Goal: Task Accomplishment & Management: Manage account settings

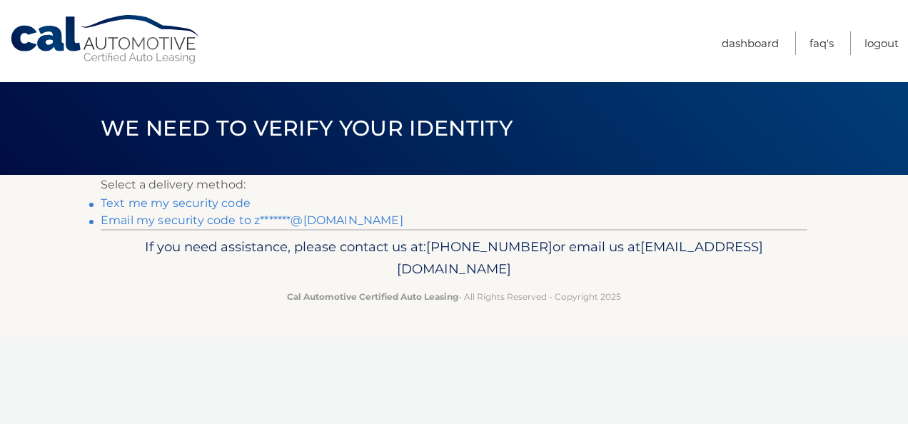
click at [209, 224] on link "Email my security code to z*******@aol.com" at bounding box center [252, 220] width 303 height 14
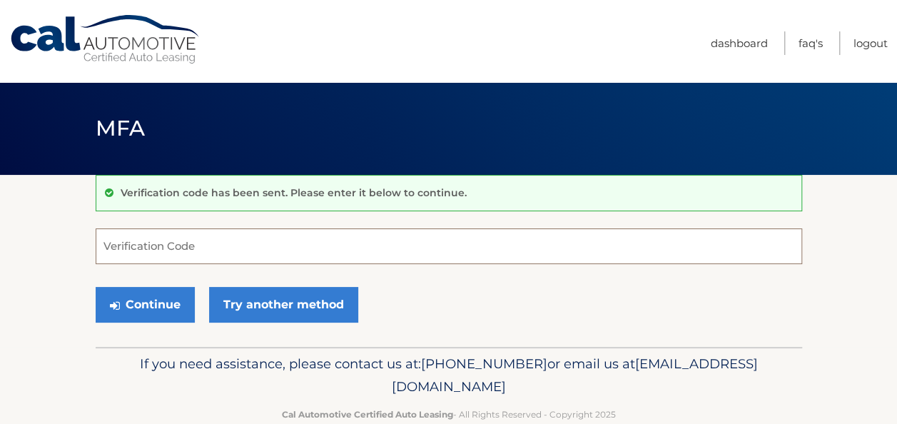
paste input "244067"
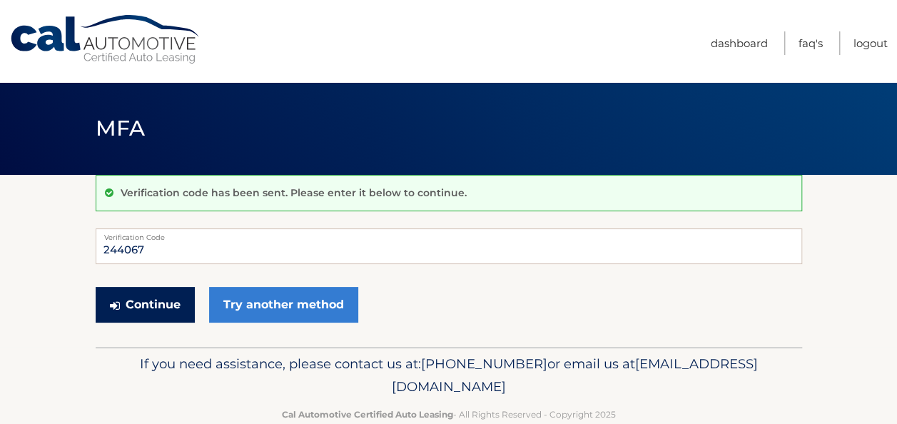
click at [163, 293] on button "Continue" at bounding box center [145, 305] width 99 height 36
drag, startPoint x: 156, startPoint y: 243, endPoint x: 47, endPoint y: 239, distance: 108.5
click at [47, 239] on section "Verification code has been sent. Please enter it below to continue. 244067 Veri…" at bounding box center [448, 261] width 897 height 172
type input "244067"
click at [160, 305] on button "Continue" at bounding box center [145, 305] width 99 height 36
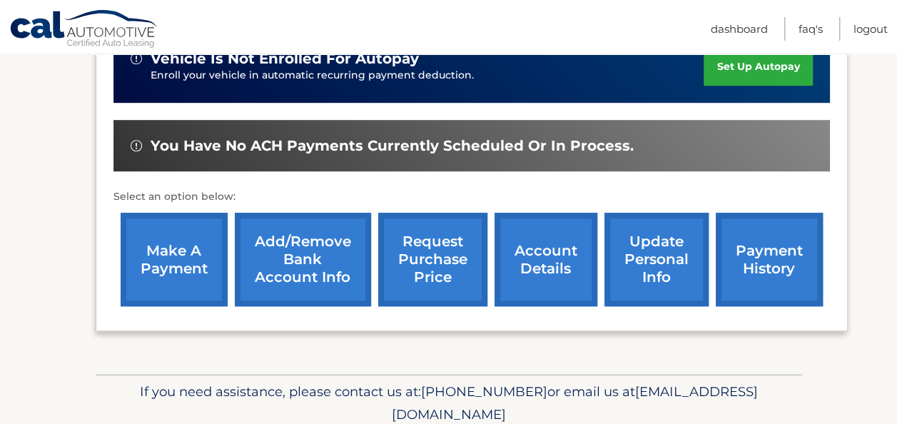
scroll to position [440, 0]
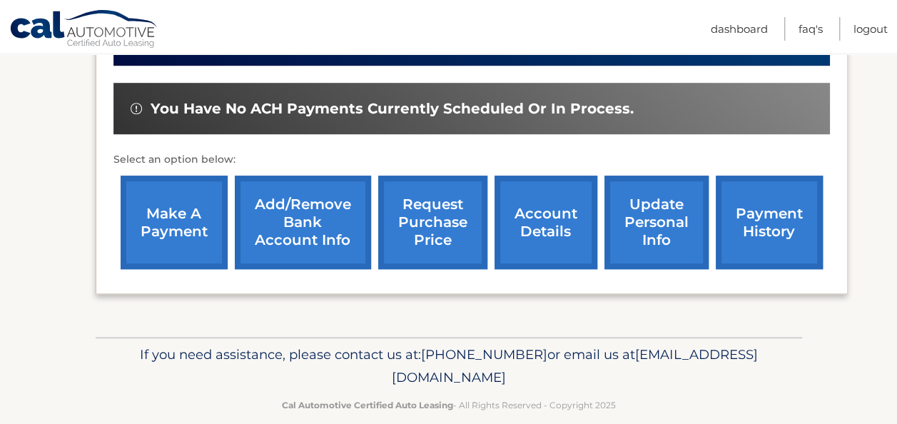
click at [176, 200] on link "make a payment" at bounding box center [174, 222] width 107 height 93
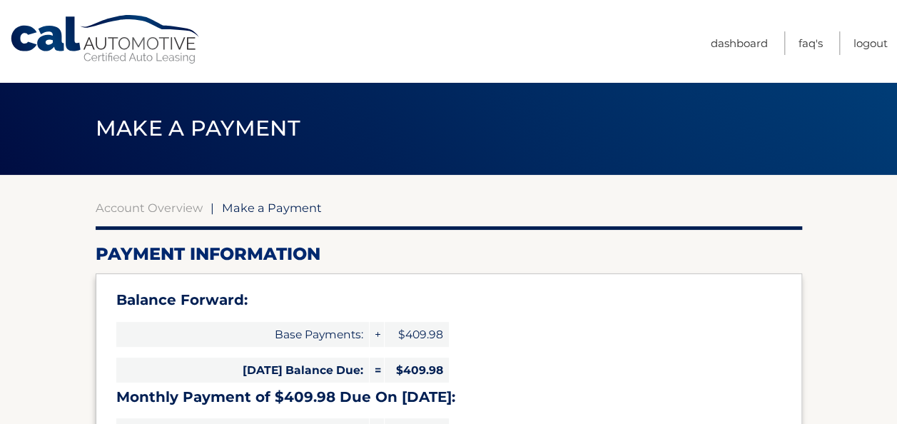
select select "YTljOGI0NjItMTlmNi00MGFiLTk0MDMtOWJhMDNmMDY3ODEy"
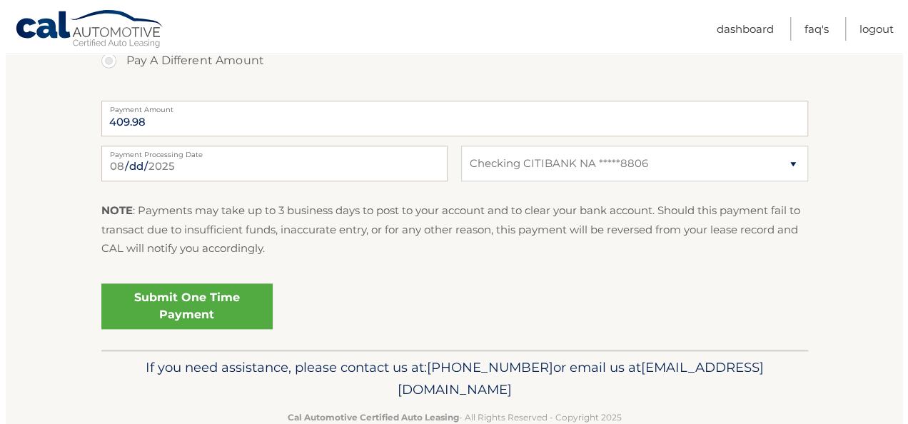
scroll to position [642, 0]
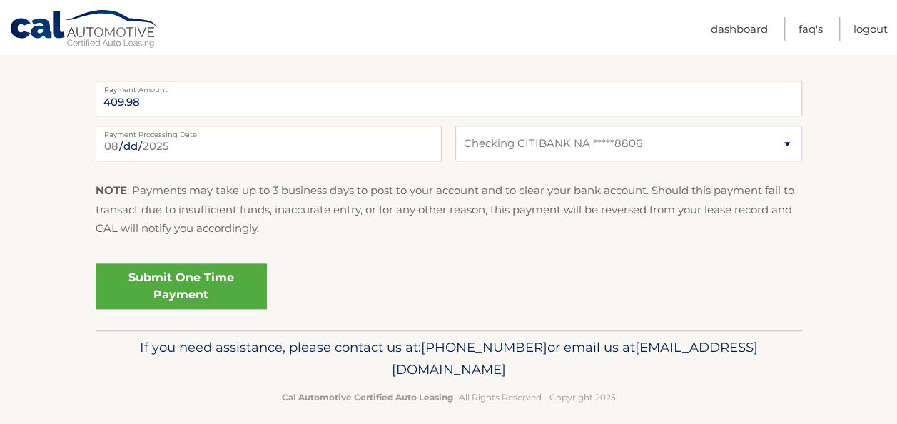
click at [187, 283] on link "Submit One Time Payment" at bounding box center [181, 286] width 171 height 46
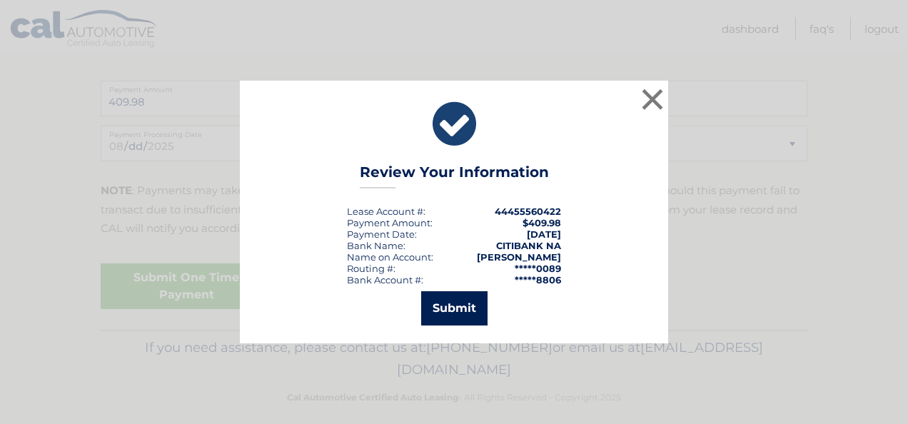
click at [447, 300] on button "Submit" at bounding box center [454, 308] width 66 height 34
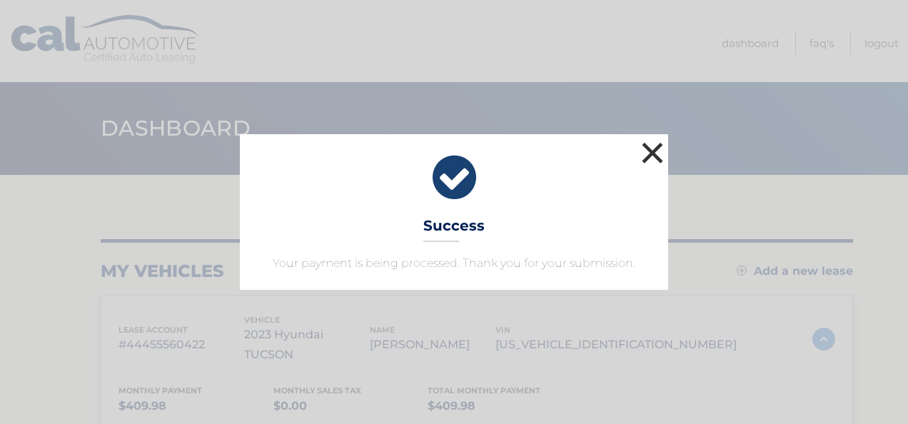
click at [649, 153] on button "×" at bounding box center [652, 152] width 29 height 29
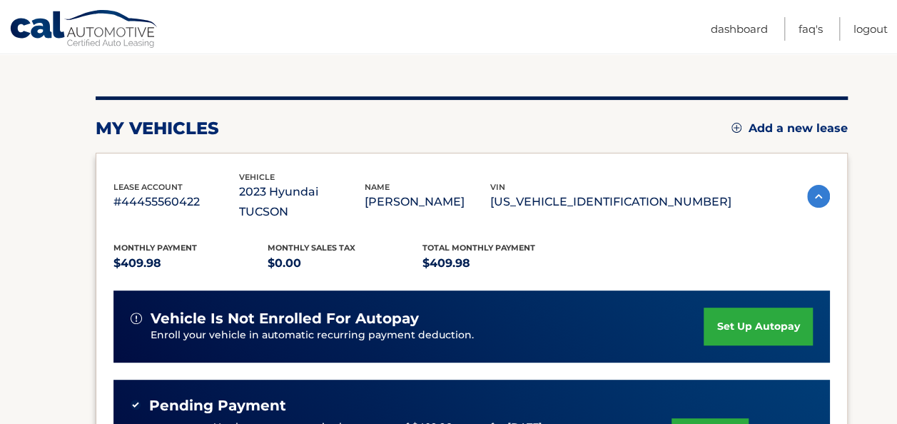
scroll to position [71, 0]
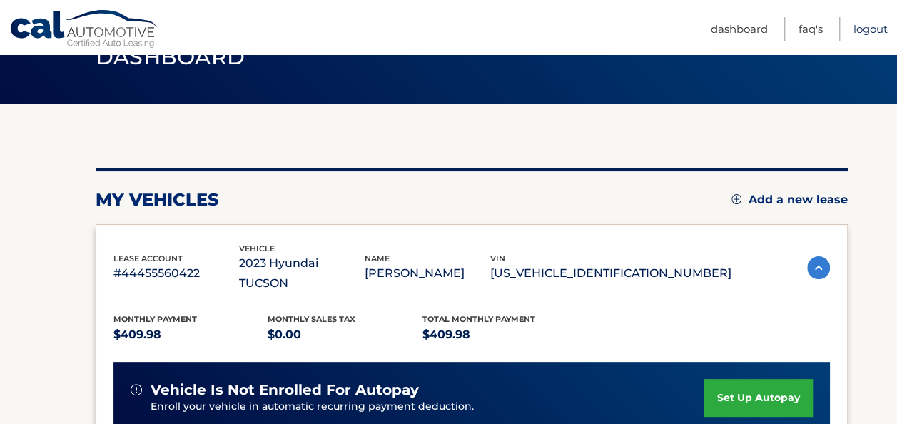
click at [871, 30] on link "Logout" at bounding box center [870, 29] width 34 height 24
